Goal: Task Accomplishment & Management: Use online tool/utility

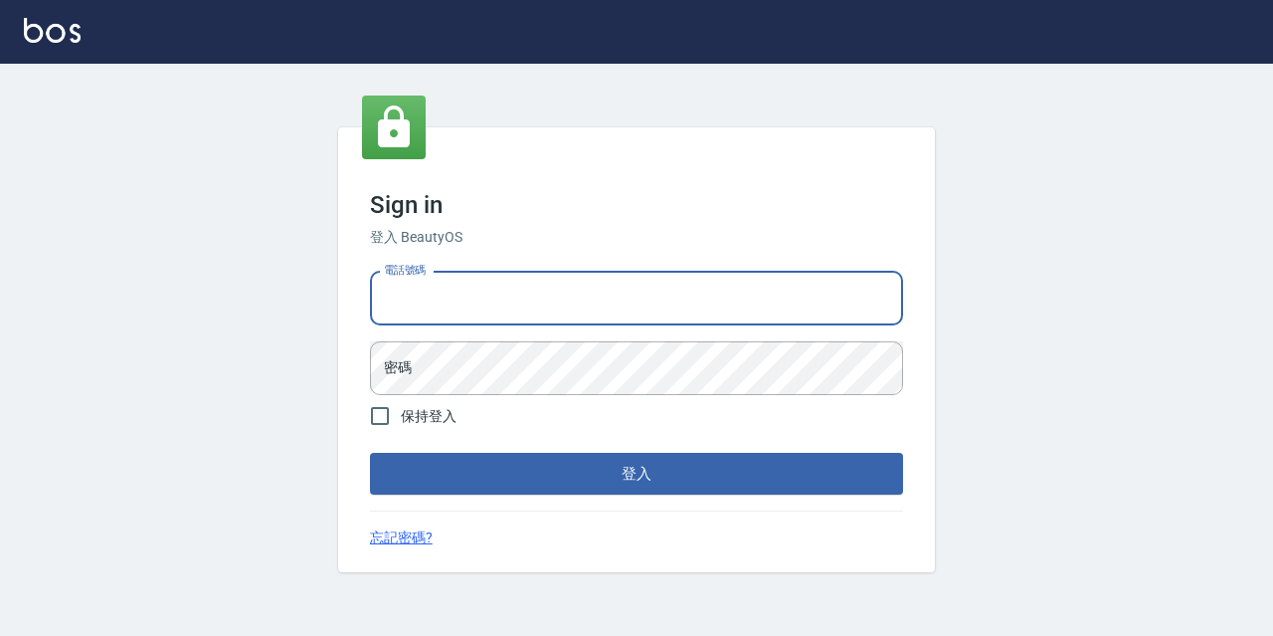
drag, startPoint x: 385, startPoint y: 296, endPoint x: 390, endPoint y: 286, distance: 11.1
click at [388, 290] on input "電話號碼" at bounding box center [636, 299] width 533 height 54
type input "0977888999"
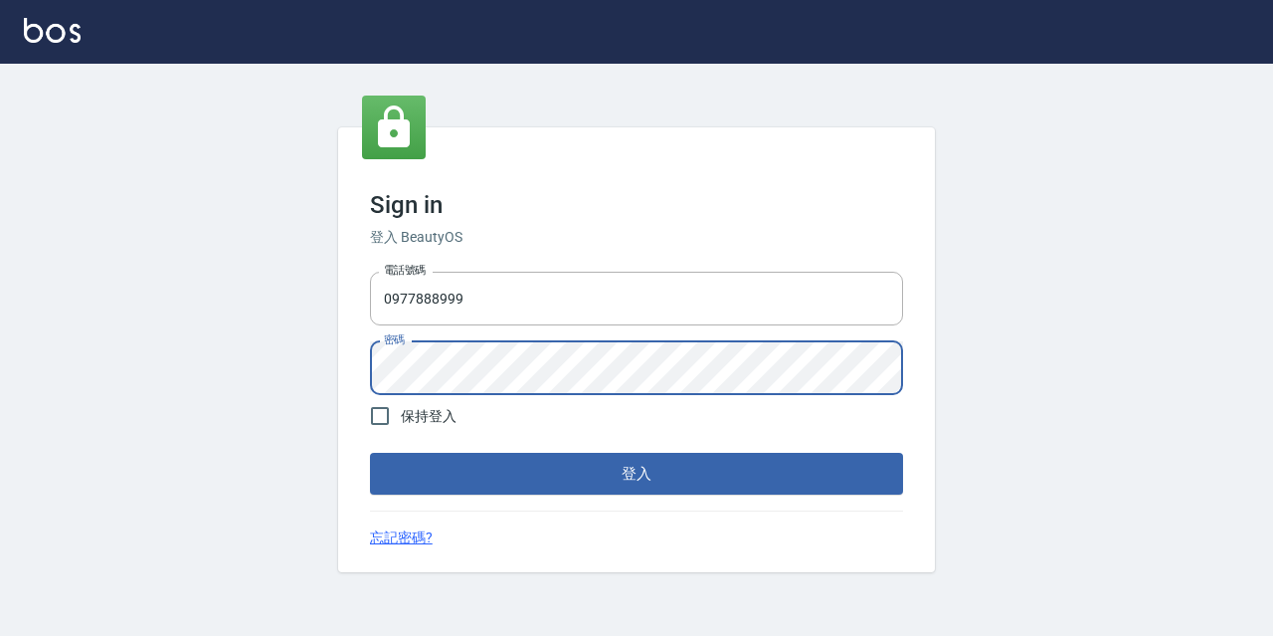
click at [370, 453] on button "登入" at bounding box center [636, 474] width 533 height 42
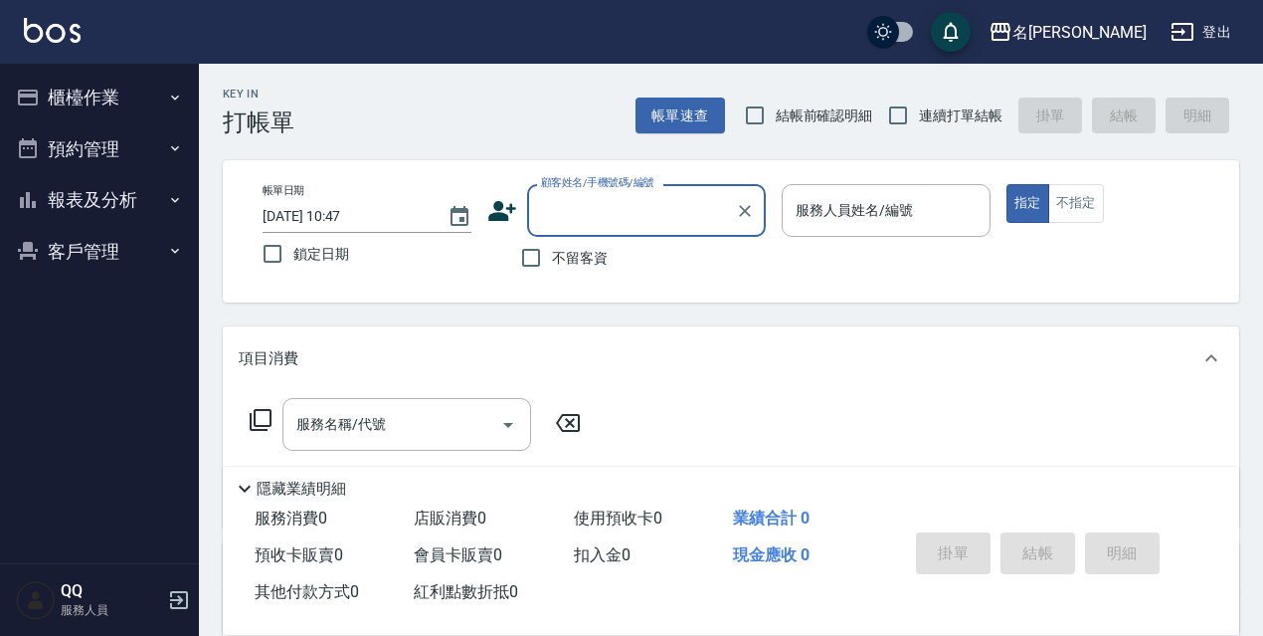
click at [135, 80] on button "櫃檯作業" at bounding box center [99, 98] width 183 height 52
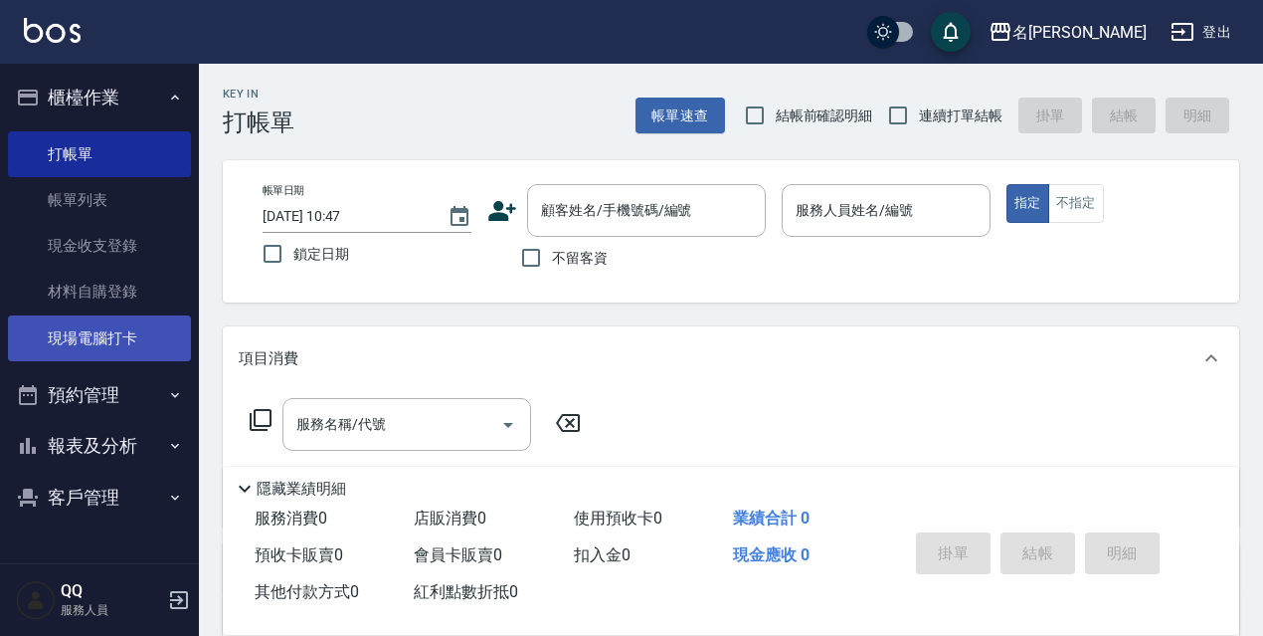
click at [143, 341] on link "現場電腦打卡" at bounding box center [99, 338] width 183 height 46
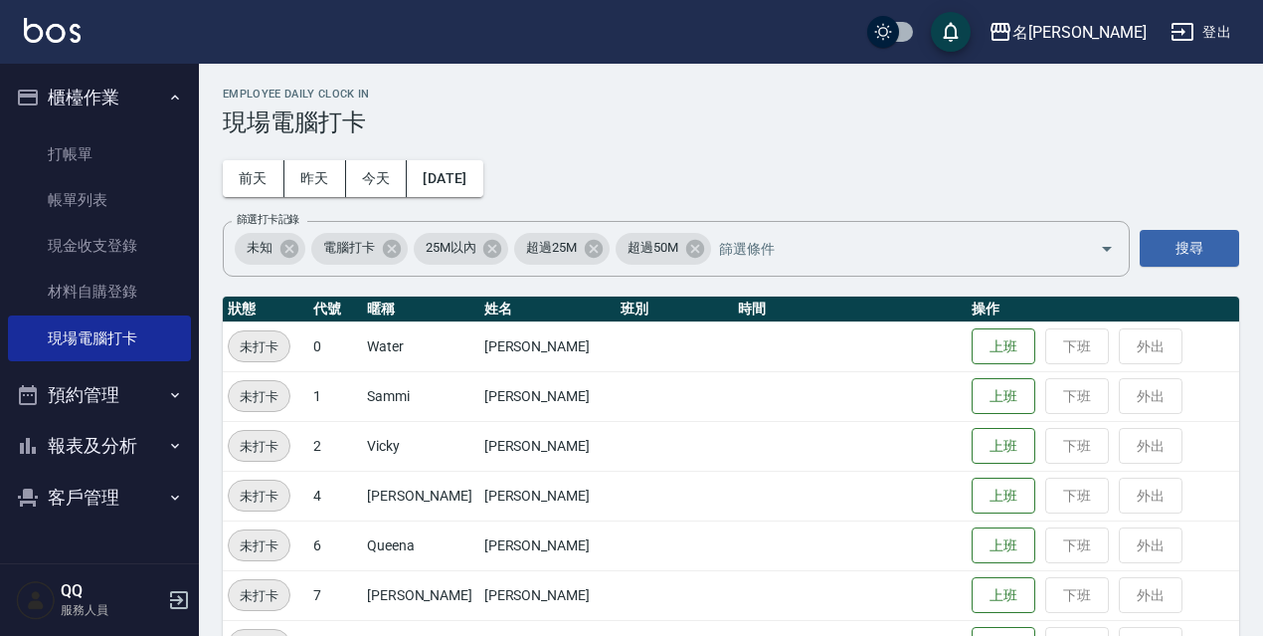
scroll to position [199, 0]
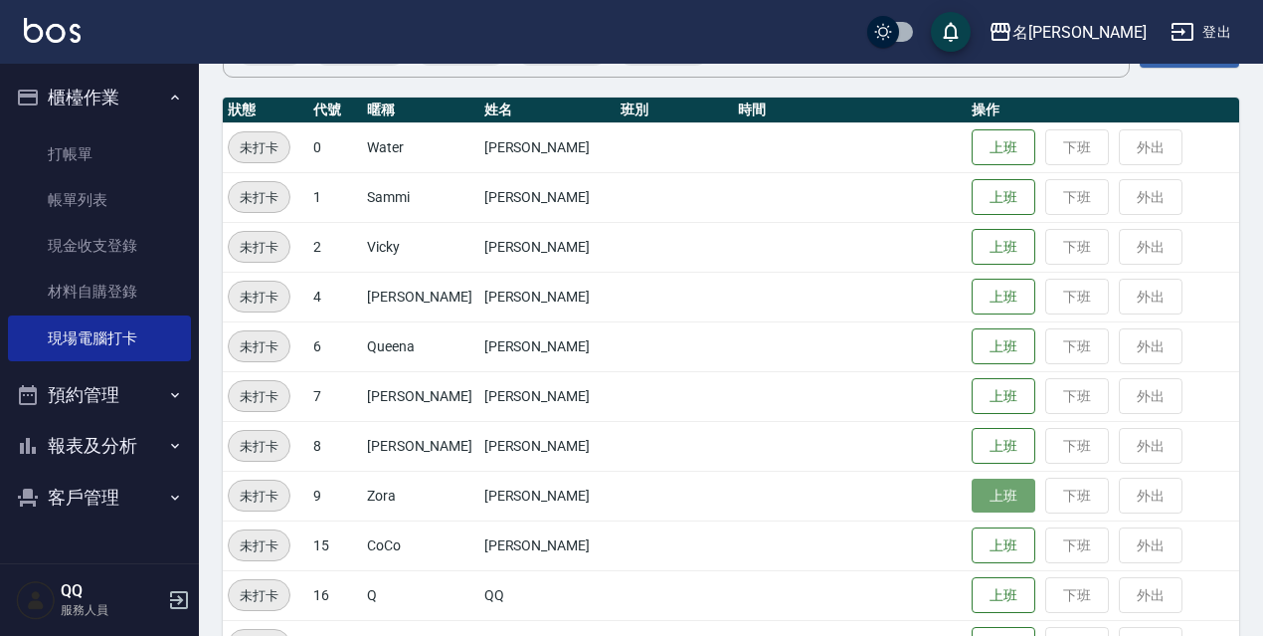
click at [972, 502] on button "上班" at bounding box center [1004, 495] width 64 height 35
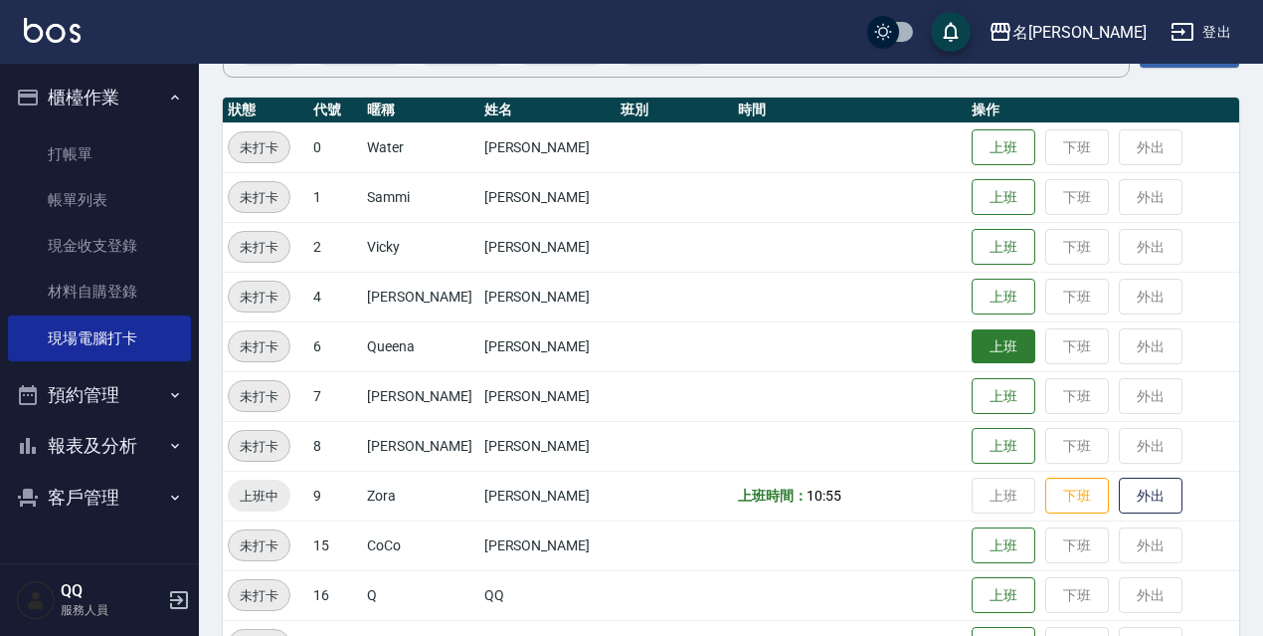
click at [972, 352] on button "上班" at bounding box center [1004, 346] width 64 height 35
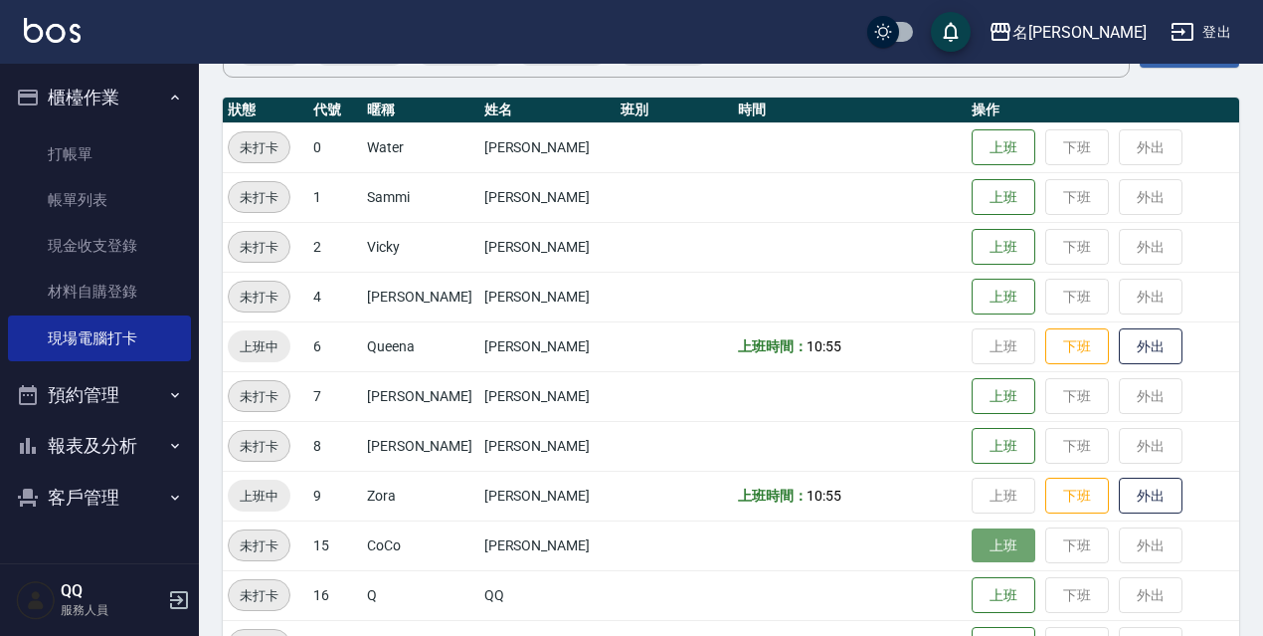
click at [999, 547] on button "上班" at bounding box center [1004, 545] width 64 height 35
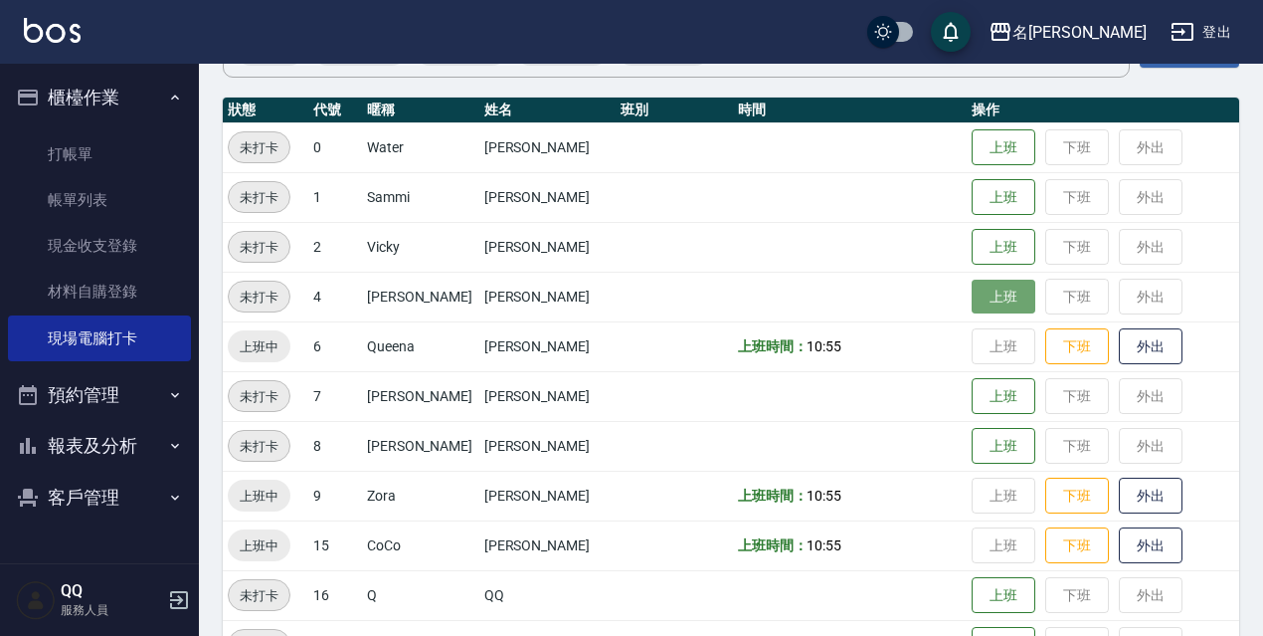
click at [983, 289] on button "上班" at bounding box center [1004, 297] width 64 height 35
